Goal: Task Accomplishment & Management: Manage account settings

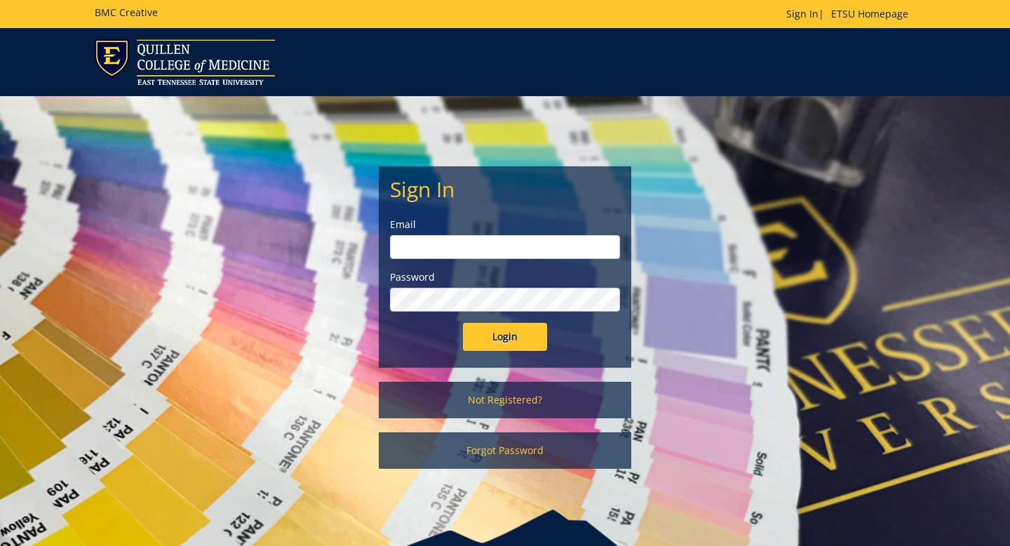
click at [472, 249] on input "email" at bounding box center [505, 247] width 230 height 24
click at [463, 323] on input "Login" at bounding box center [505, 337] width 84 height 28
type input "[EMAIL_ADDRESS][DOMAIN_NAME]"
click at [463, 323] on input "Login" at bounding box center [505, 337] width 84 height 28
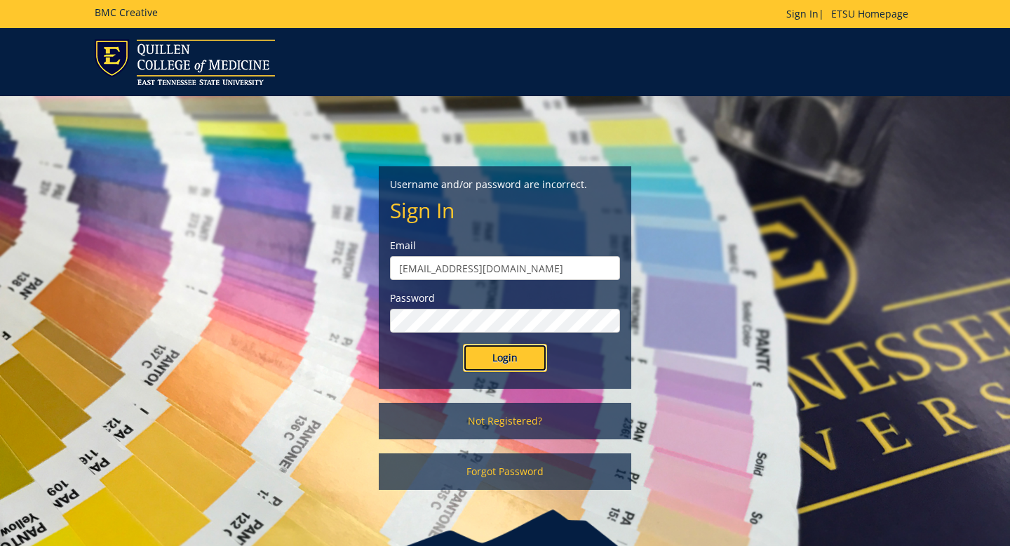
click at [488, 363] on input "Login" at bounding box center [505, 358] width 84 height 28
